Goal: Information Seeking & Learning: Understand process/instructions

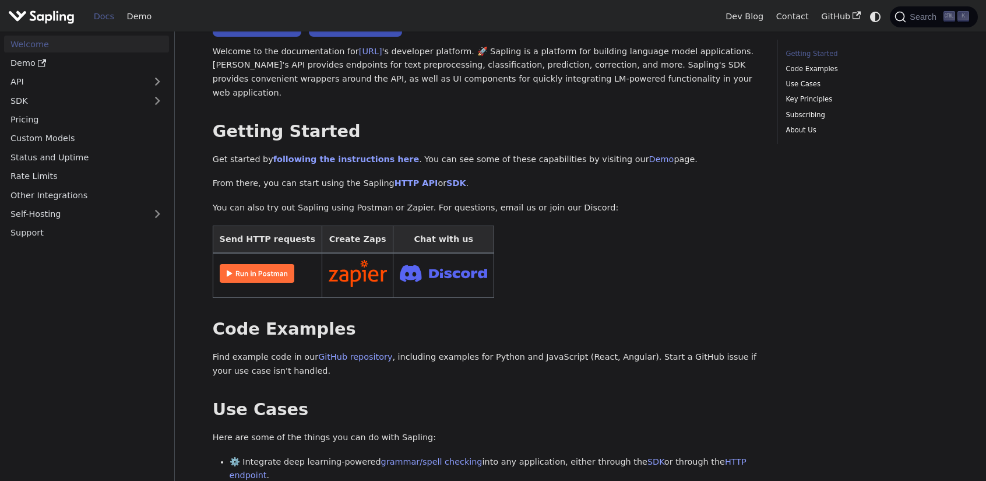
scroll to position [58, 0]
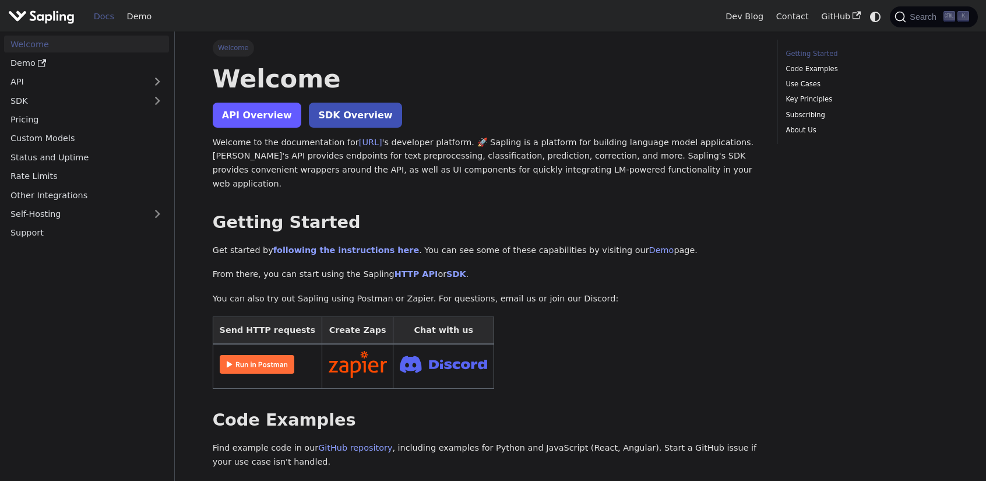
click at [262, 115] on link "API Overview" at bounding box center [257, 115] width 89 height 25
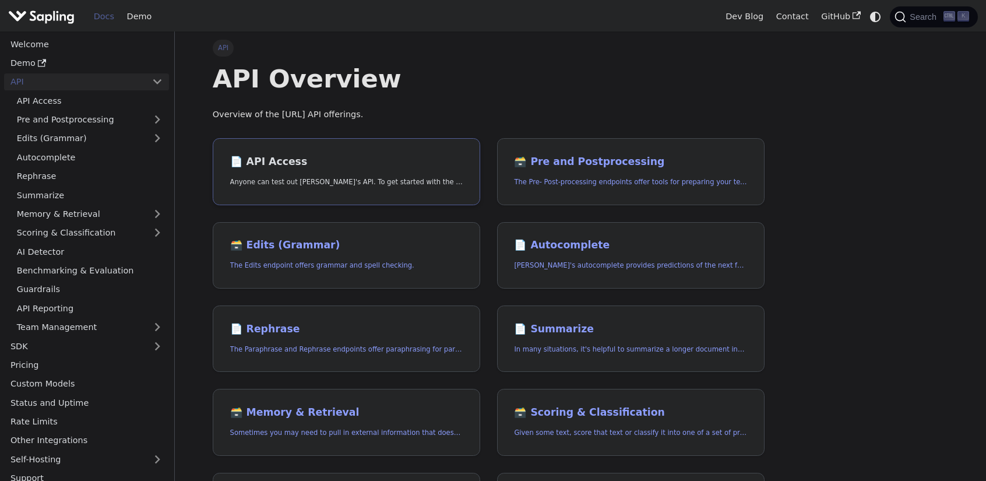
click at [281, 167] on h2 "📄️ API Access" at bounding box center [346, 162] width 233 height 13
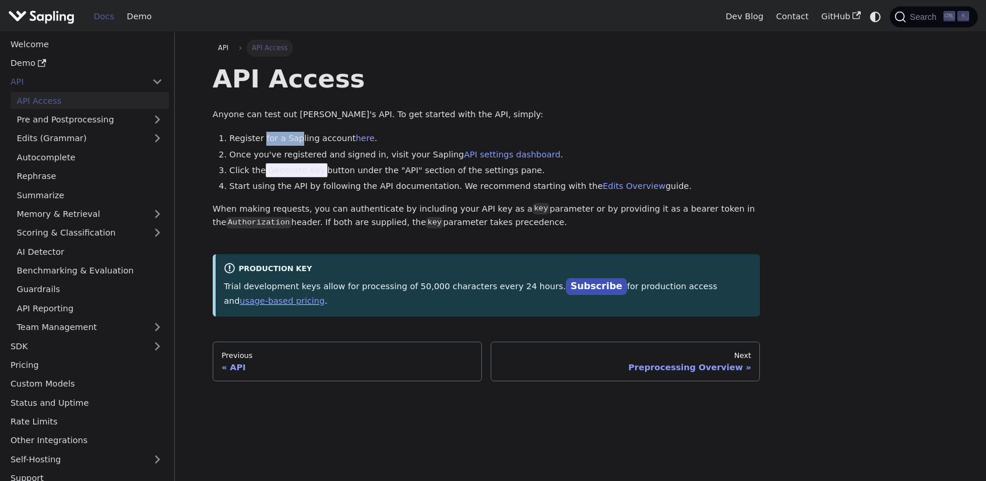
drag, startPoint x: 262, startPoint y: 143, endPoint x: 299, endPoint y: 146, distance: 37.4
click at [297, 146] on ol "Register for a Sapling account here . Once you've registered and signed in, vis…" at bounding box center [487, 163] width 548 height 62
click at [299, 146] on ol "Register for a Sapling account here . Once you've registered and signed in, vis…" at bounding box center [487, 163] width 548 height 62
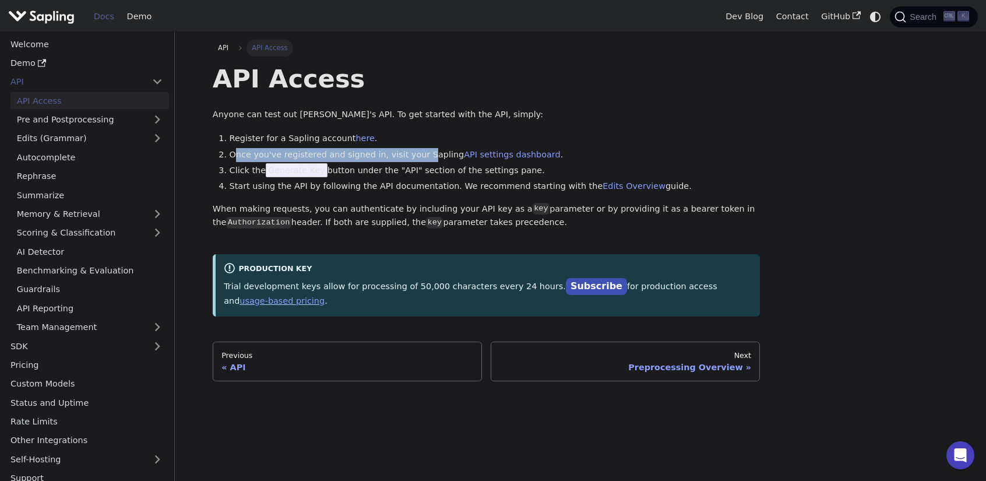
drag, startPoint x: 237, startPoint y: 157, endPoint x: 418, endPoint y: 160, distance: 181.3
click at [418, 160] on li "Once you've registered and signed in, visit your Sapling API settings dashboard…" at bounding box center [495, 155] width 531 height 14
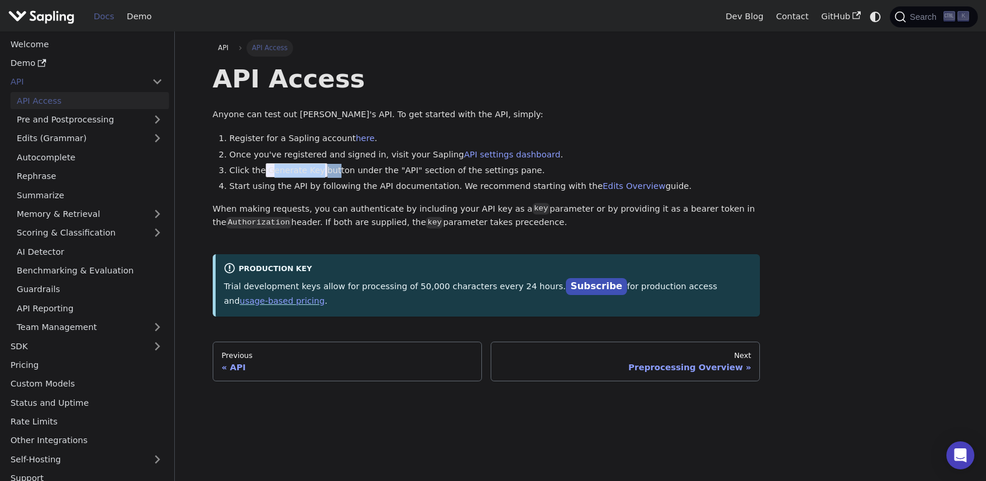
drag, startPoint x: 274, startPoint y: 171, endPoint x: 334, endPoint y: 173, distance: 60.1
click at [334, 173] on li "Click the Generate Key button under the "API" section of the settings pane." at bounding box center [495, 171] width 531 height 14
drag, startPoint x: 261, startPoint y: 175, endPoint x: 505, endPoint y: 174, distance: 243.6
click at [505, 174] on li "Click the Generate Key button under the "API" section of the settings pane." at bounding box center [495, 171] width 531 height 14
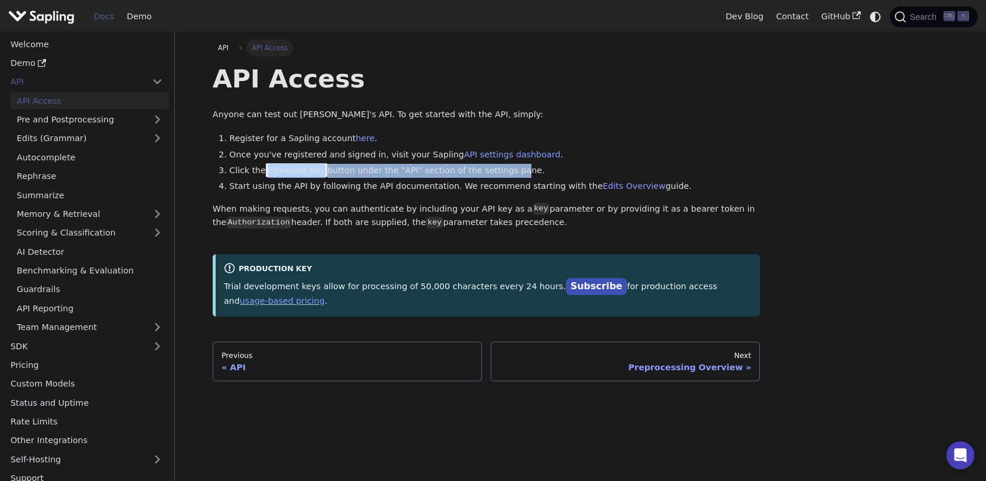
click at [505, 175] on li "Click the Generate Key button under the "API" section of the settings pane." at bounding box center [495, 171] width 531 height 14
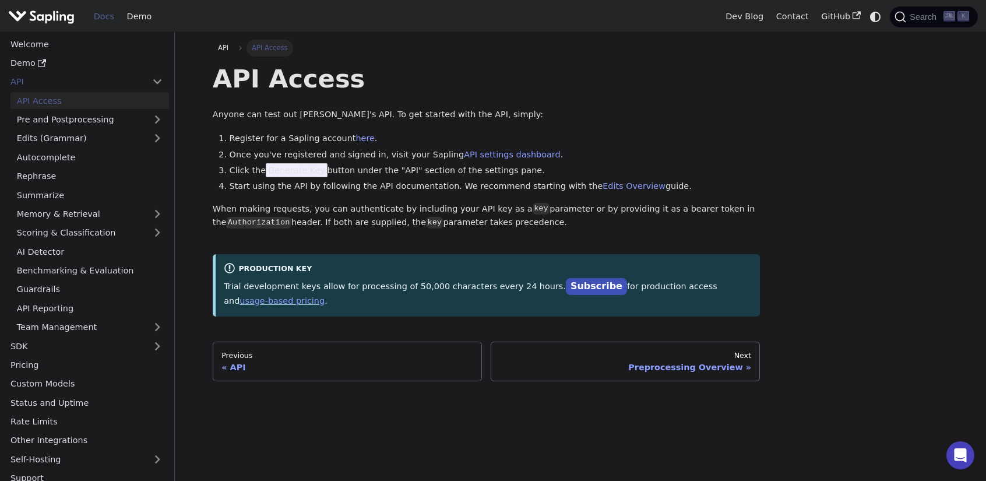
drag, startPoint x: 569, startPoint y: 171, endPoint x: 562, endPoint y: 171, distance: 7.0
click at [569, 171] on li "Click the Generate Key button under the "API" section of the settings pane." at bounding box center [495, 171] width 531 height 14
drag, startPoint x: 230, startPoint y: 189, endPoint x: 341, endPoint y: 191, distance: 110.7
click at [341, 191] on li "Start using the API by following the API documentation. We recommend starting w…" at bounding box center [495, 187] width 531 height 14
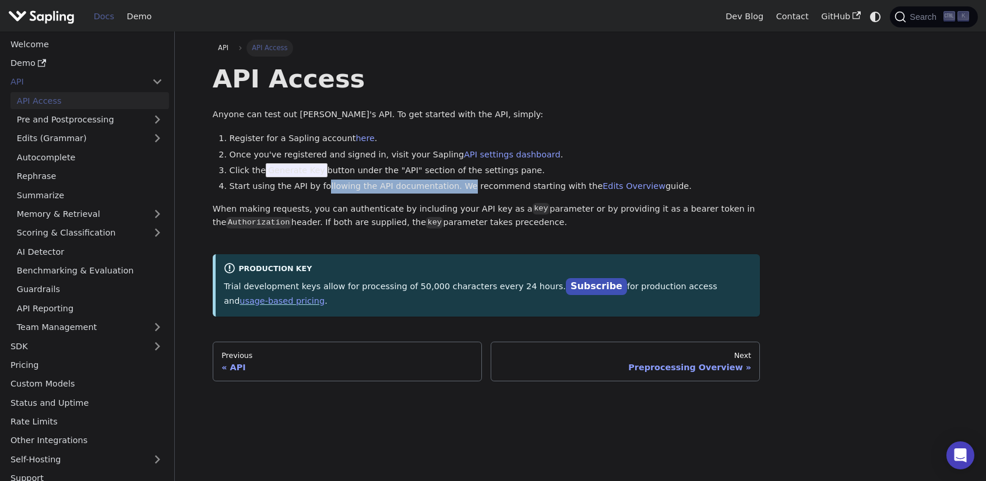
drag, startPoint x: 325, startPoint y: 189, endPoint x: 460, endPoint y: 187, distance: 135.8
click at [460, 187] on li "Start using the API by following the API documentation. We recommend starting w…" at bounding box center [495, 187] width 531 height 14
click at [460, 188] on li "Start using the API by following the API documentation. We recommend starting w…" at bounding box center [495, 187] width 531 height 14
click at [414, 188] on li "Start using the API by following the API documentation. We recommend starting w…" at bounding box center [495, 187] width 531 height 14
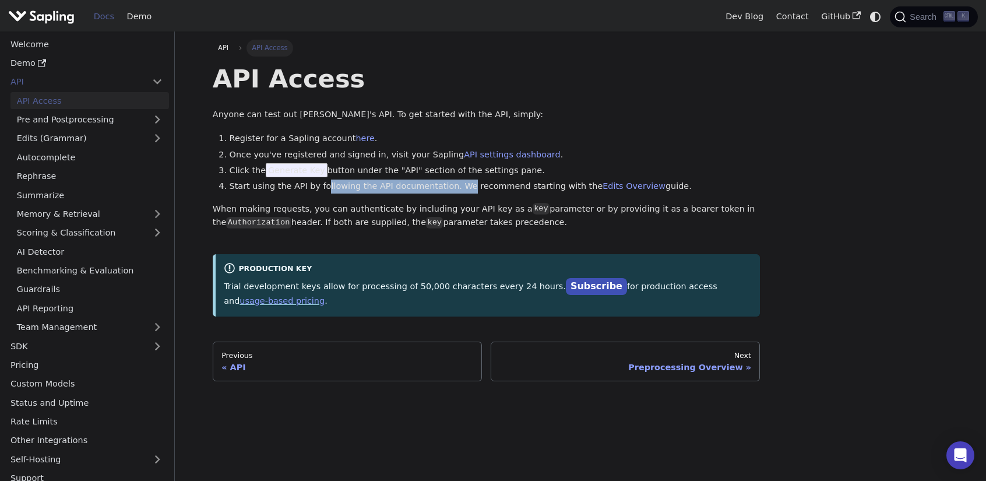
click at [380, 191] on li "Start using the API by following the API documentation. We recommend starting w…" at bounding box center [495, 187] width 531 height 14
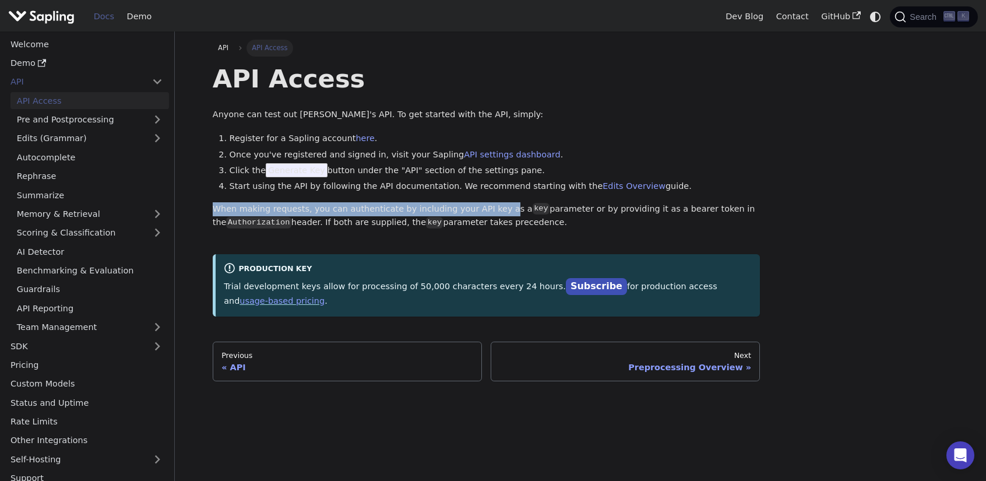
drag, startPoint x: 215, startPoint y: 207, endPoint x: 493, endPoint y: 214, distance: 278.1
click at [493, 214] on p "When making requests, you can authenticate by including your API key as a key p…" at bounding box center [487, 216] width 548 height 28
click at [421, 213] on p "When making requests, you can authenticate by including your API key as a key p…" at bounding box center [487, 216] width 548 height 28
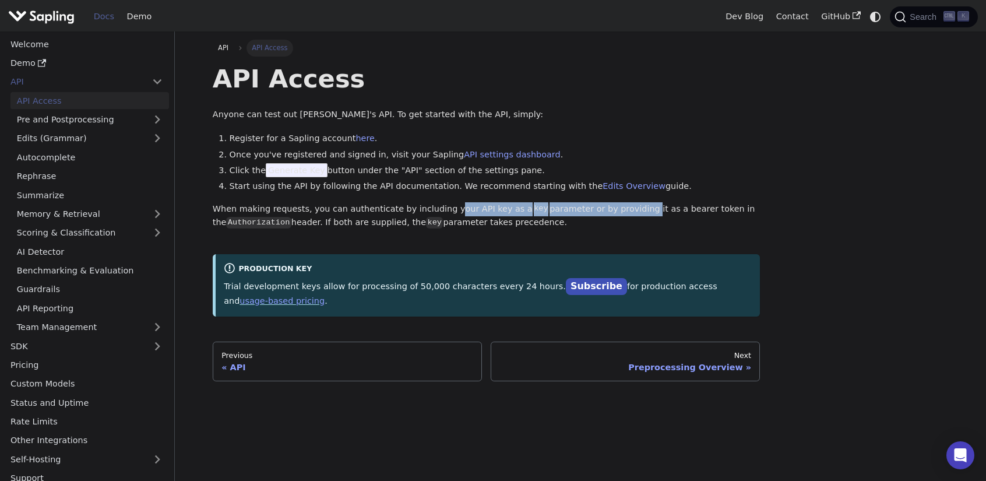
drag, startPoint x: 442, startPoint y: 203, endPoint x: 632, endPoint y: 213, distance: 189.6
click at [631, 213] on p "When making requests, you can authenticate by including your API key as a key p…" at bounding box center [487, 216] width 548 height 28
click at [632, 214] on p "When making requests, you can authenticate by including your API key as a key p…" at bounding box center [487, 216] width 548 height 28
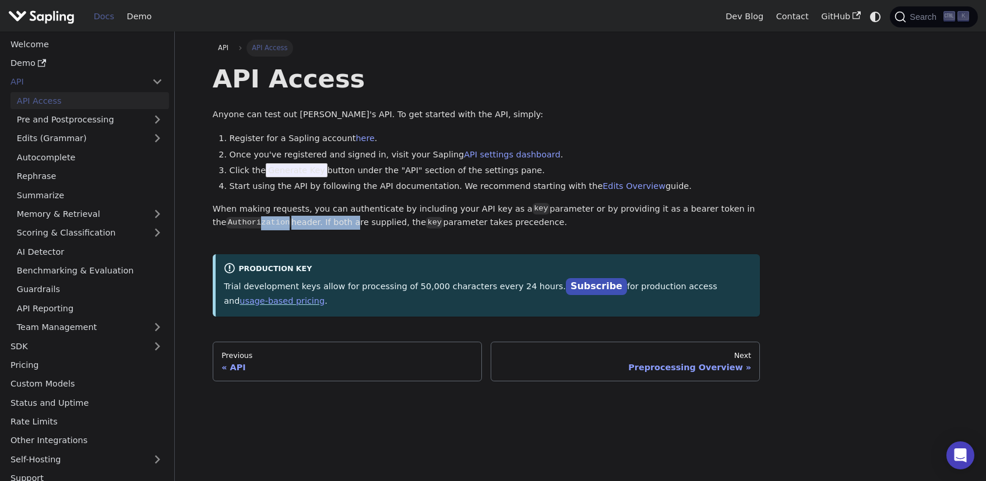
drag, startPoint x: 261, startPoint y: 227, endPoint x: 335, endPoint y: 228, distance: 73.4
click at [335, 228] on p "When making requests, you can authenticate by including your API key as a key p…" at bounding box center [487, 216] width 548 height 28
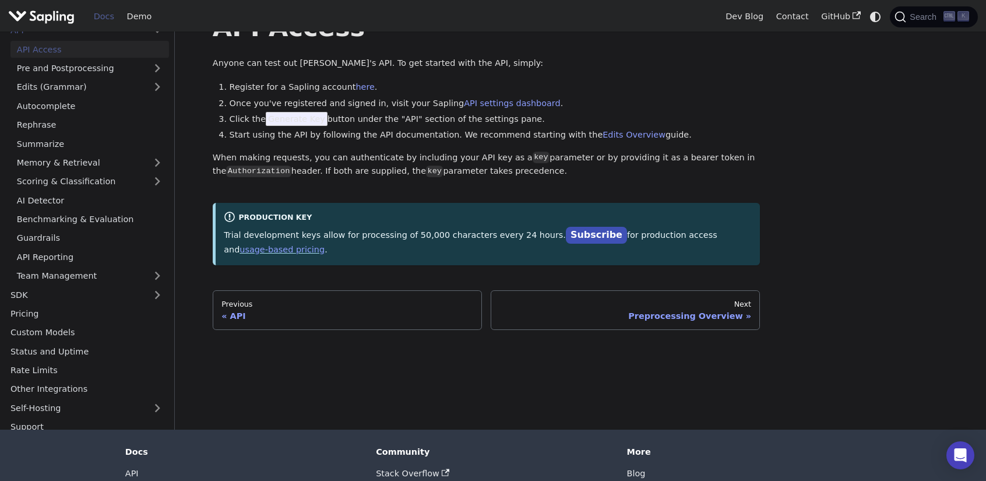
scroll to position [58, 0]
